Goal: Navigation & Orientation: Find specific page/section

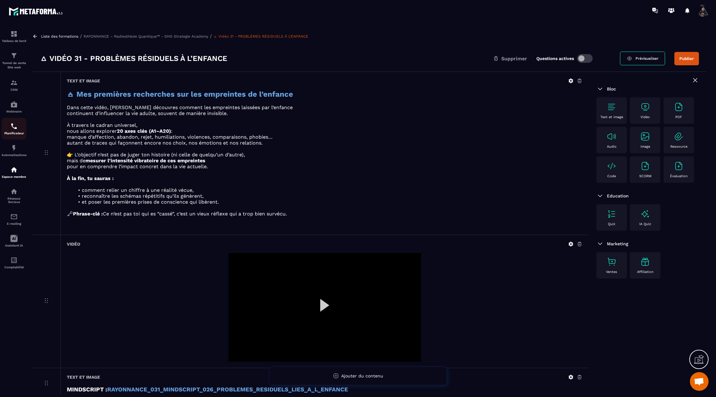
click at [11, 130] on img at bounding box center [13, 125] width 7 height 7
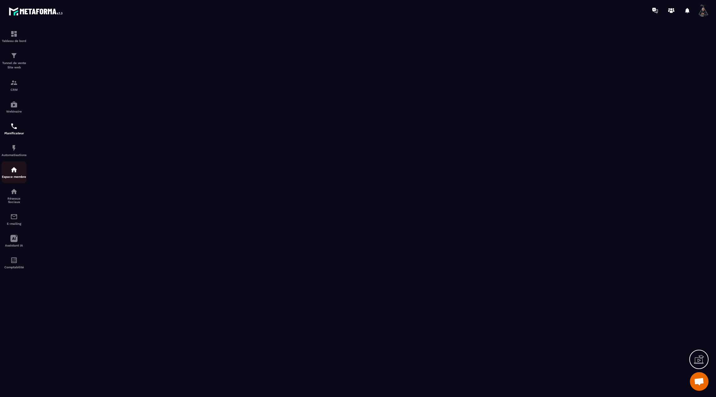
click at [14, 173] on img at bounding box center [13, 169] width 7 height 7
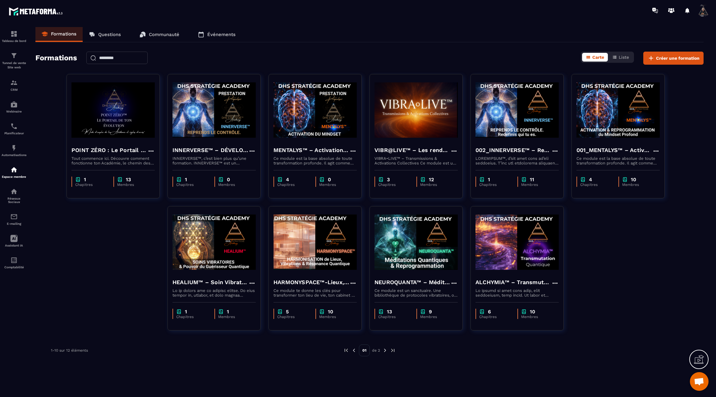
click at [384, 348] on img at bounding box center [385, 351] width 6 height 6
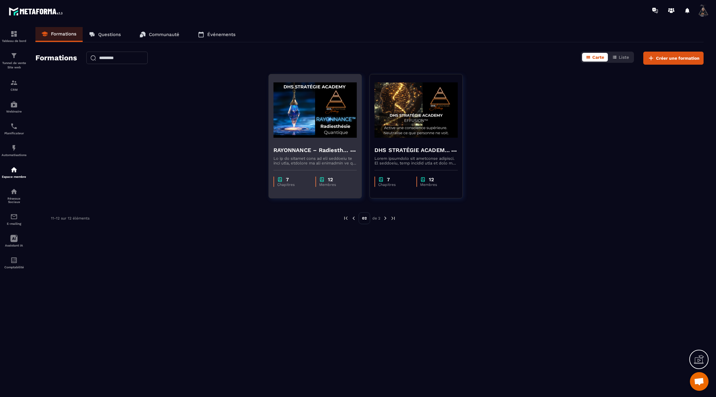
click at [308, 113] on img at bounding box center [315, 110] width 83 height 62
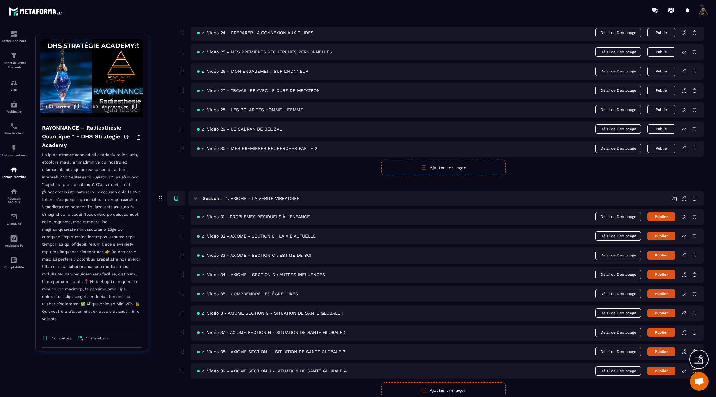
scroll to position [612, 0]
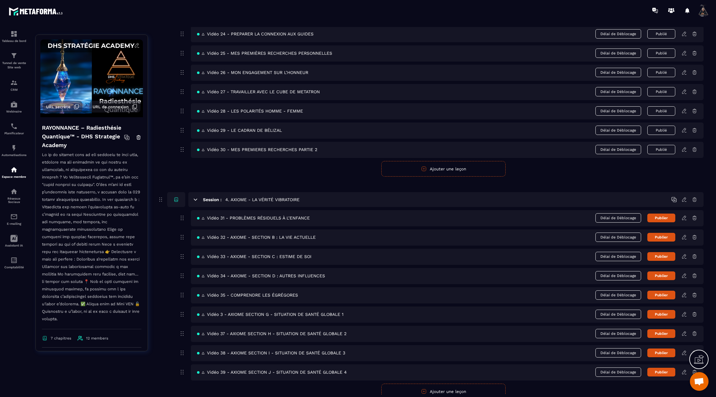
click at [685, 217] on icon at bounding box center [684, 217] width 1 height 1
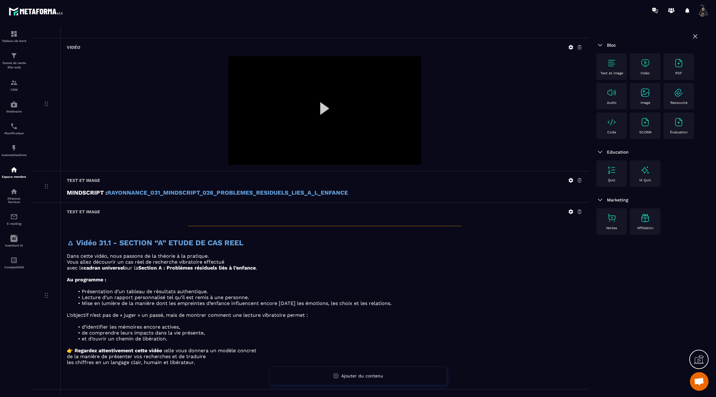
scroll to position [200, 0]
